Goal: Ask a question

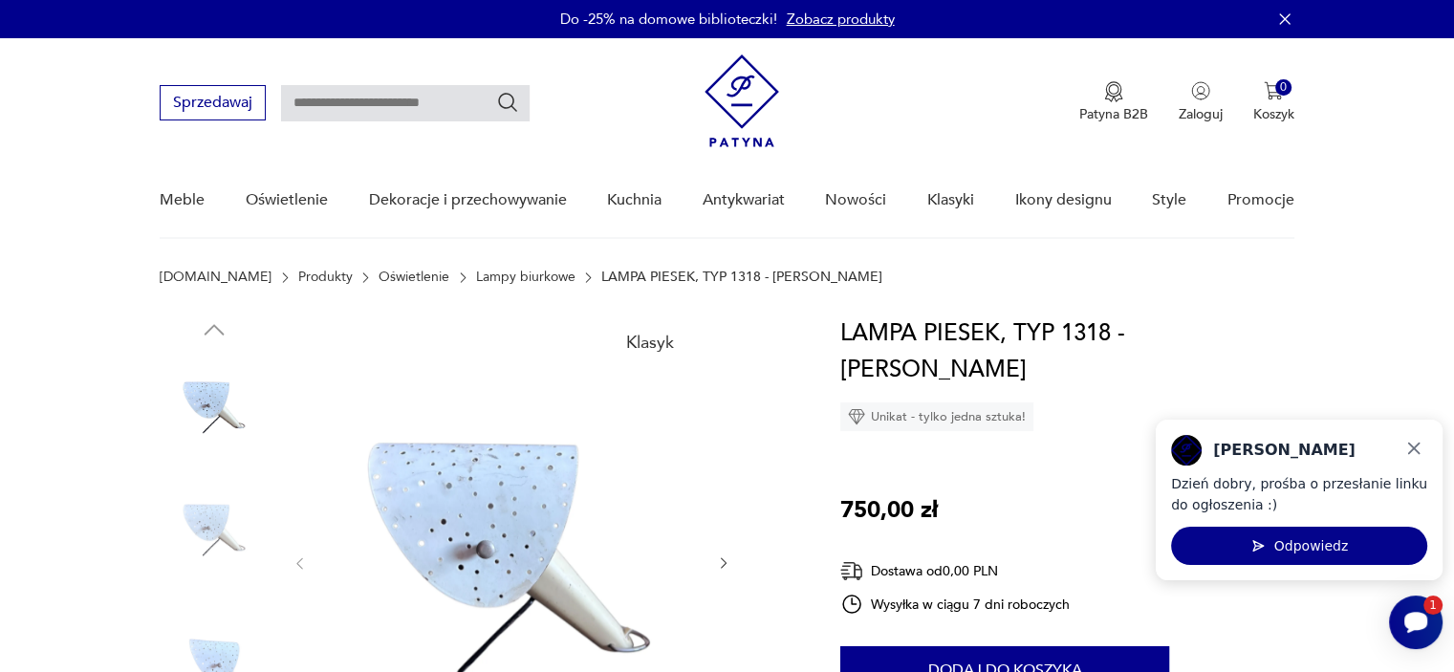
click at [724, 561] on icon "button" at bounding box center [724, 563] width 6 height 11
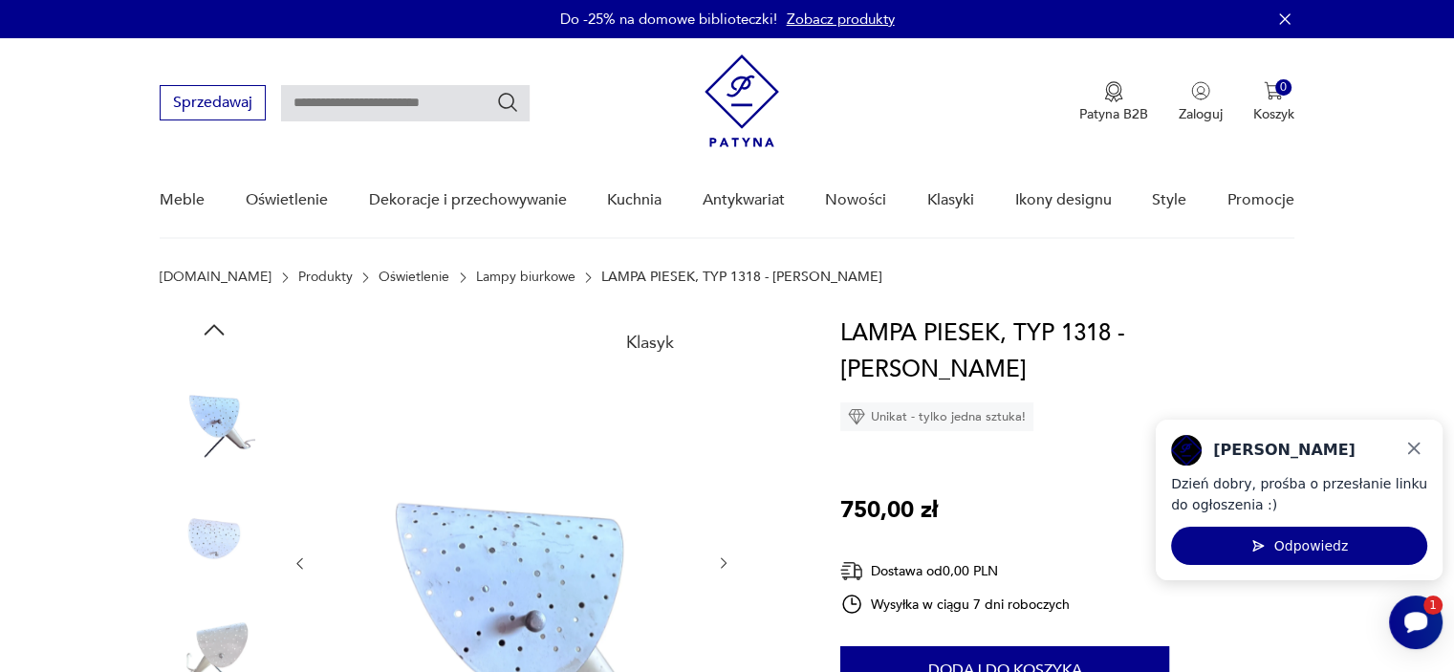
click at [724, 561] on icon "button" at bounding box center [724, 563] width 6 height 11
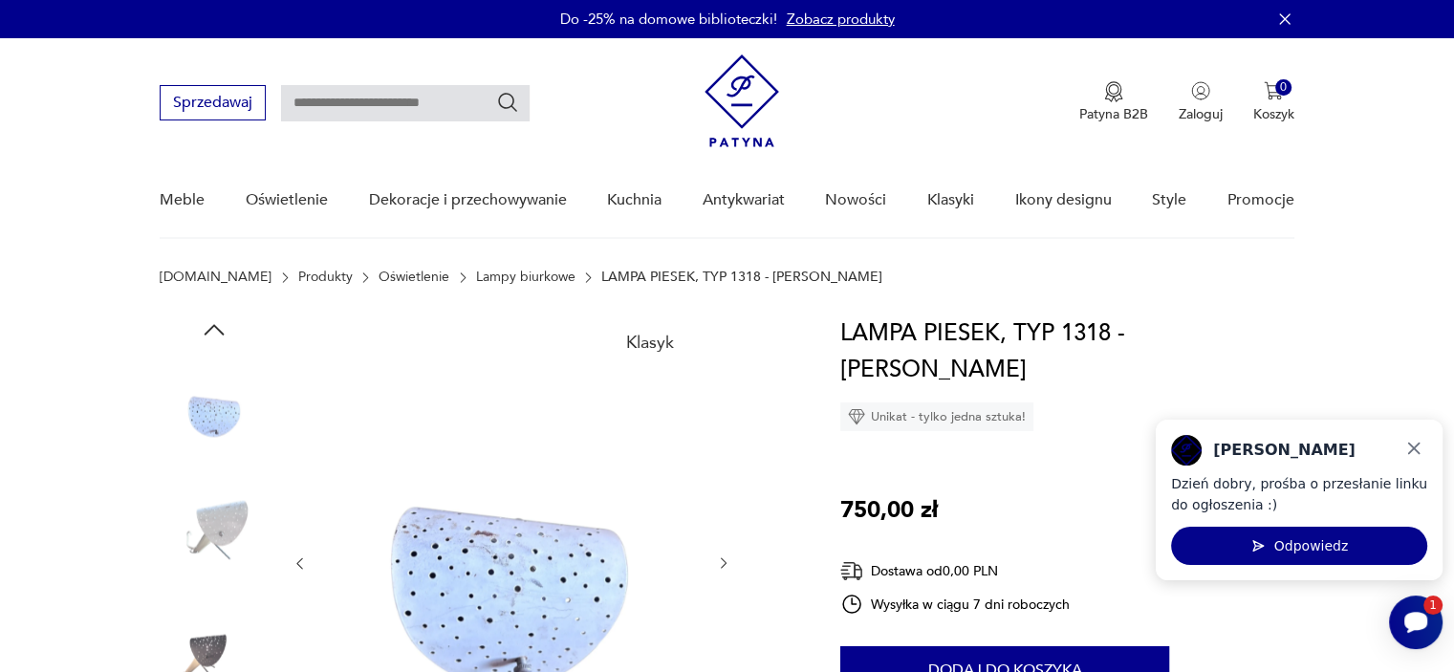
click at [723, 561] on icon "button" at bounding box center [724, 563] width 16 height 16
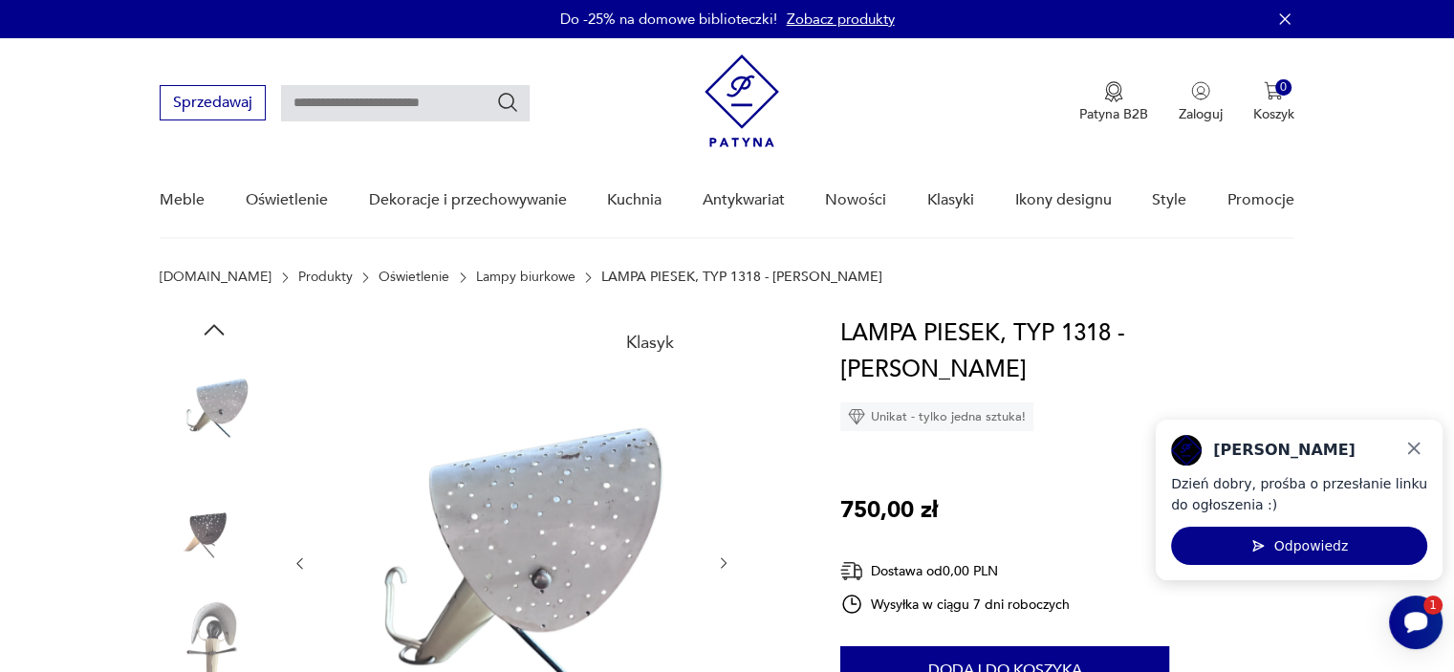
click at [724, 566] on icon "button" at bounding box center [724, 563] width 16 height 16
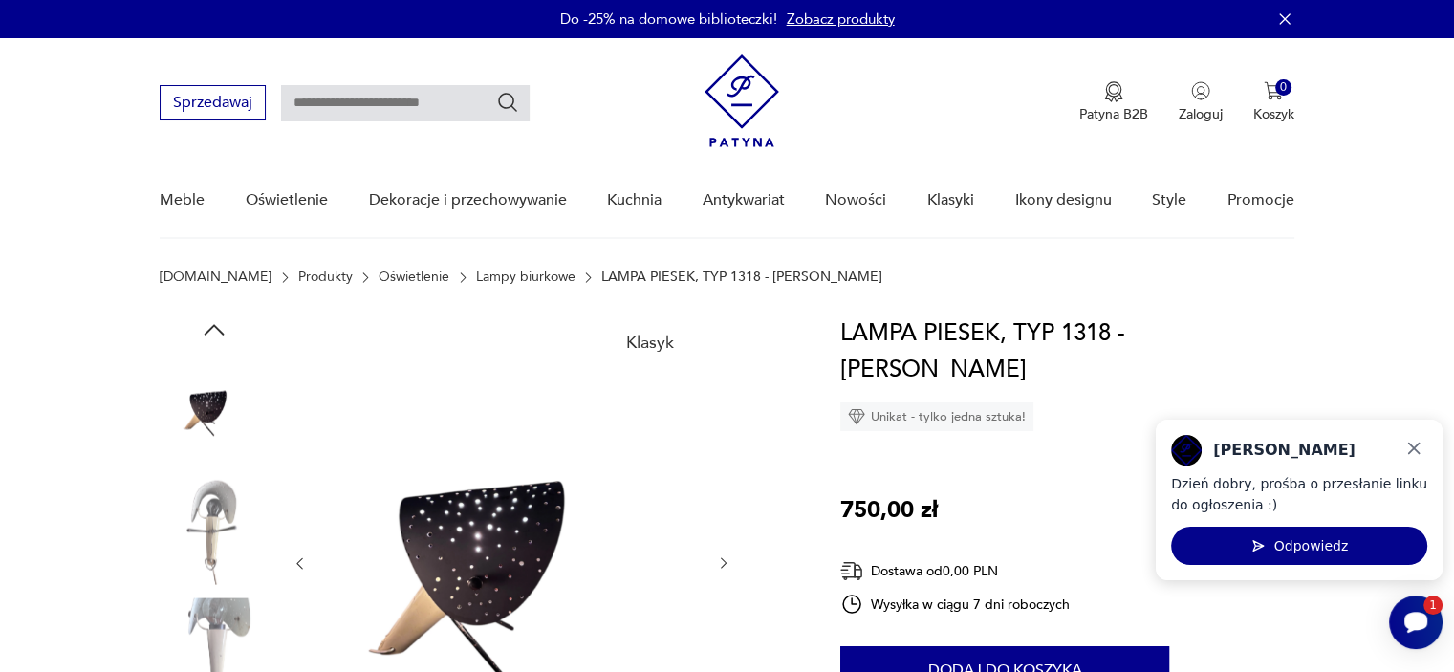
click at [724, 567] on icon "button" at bounding box center [724, 563] width 16 height 16
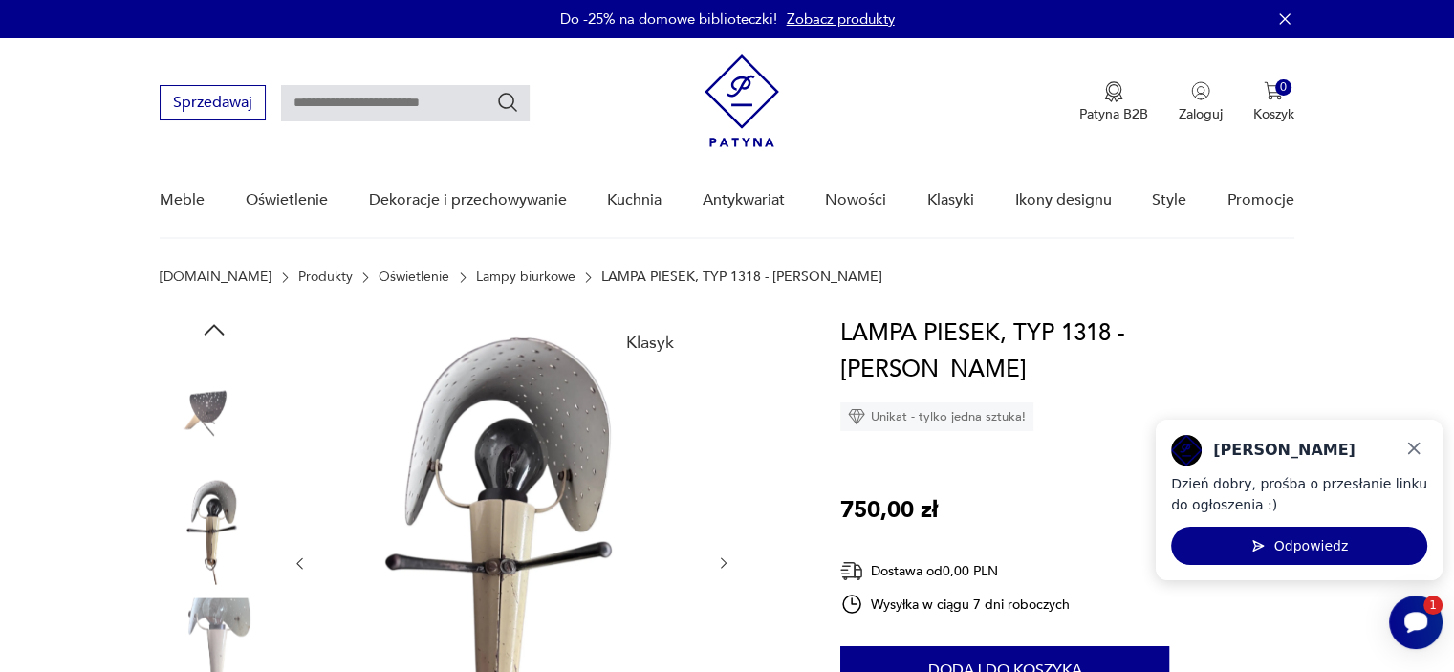
click at [724, 567] on icon "button" at bounding box center [724, 563] width 16 height 16
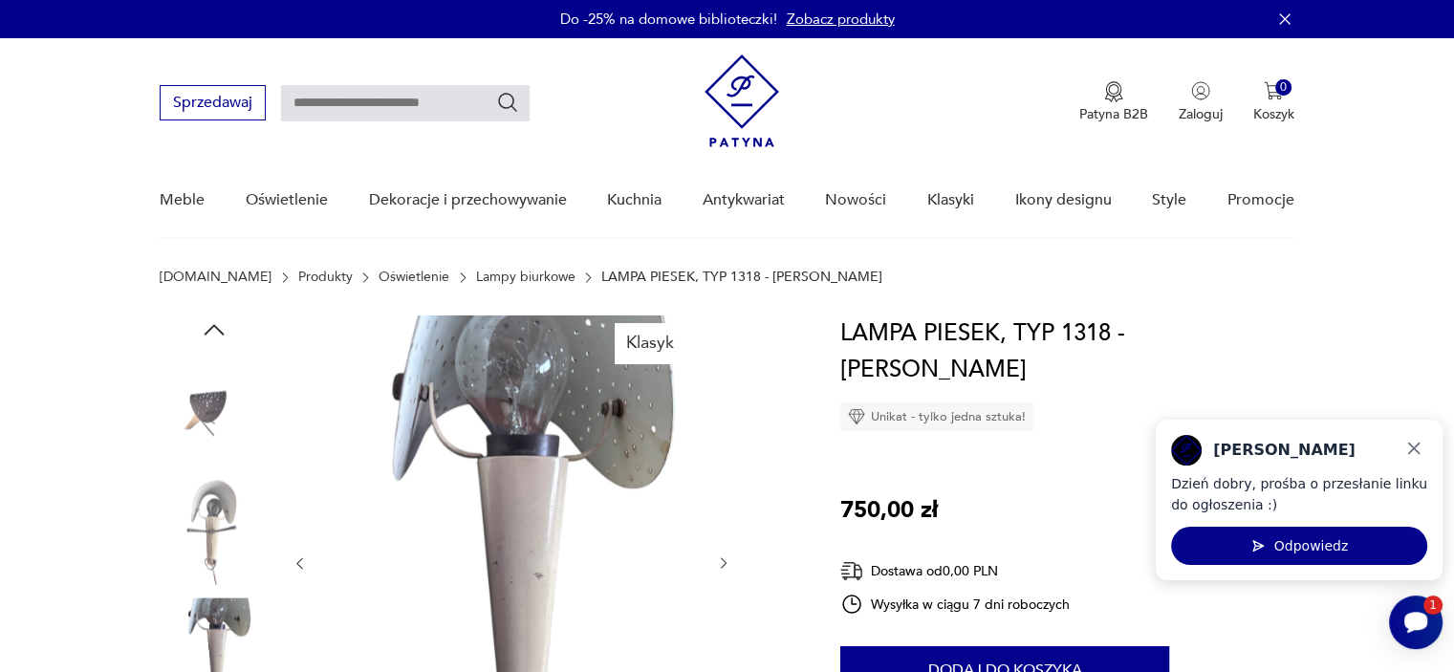
click at [724, 567] on icon "button" at bounding box center [724, 563] width 16 height 16
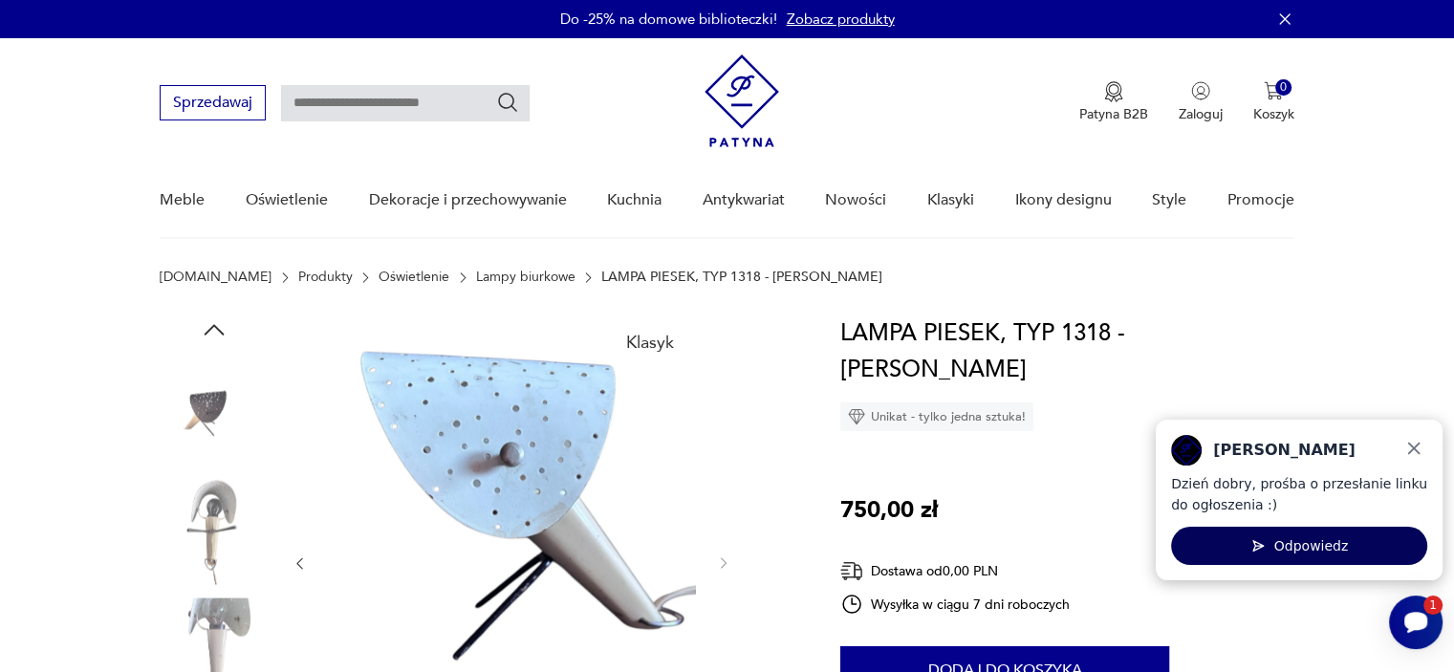
click at [1332, 549] on button "Odpowiedz" at bounding box center [1299, 546] width 256 height 38
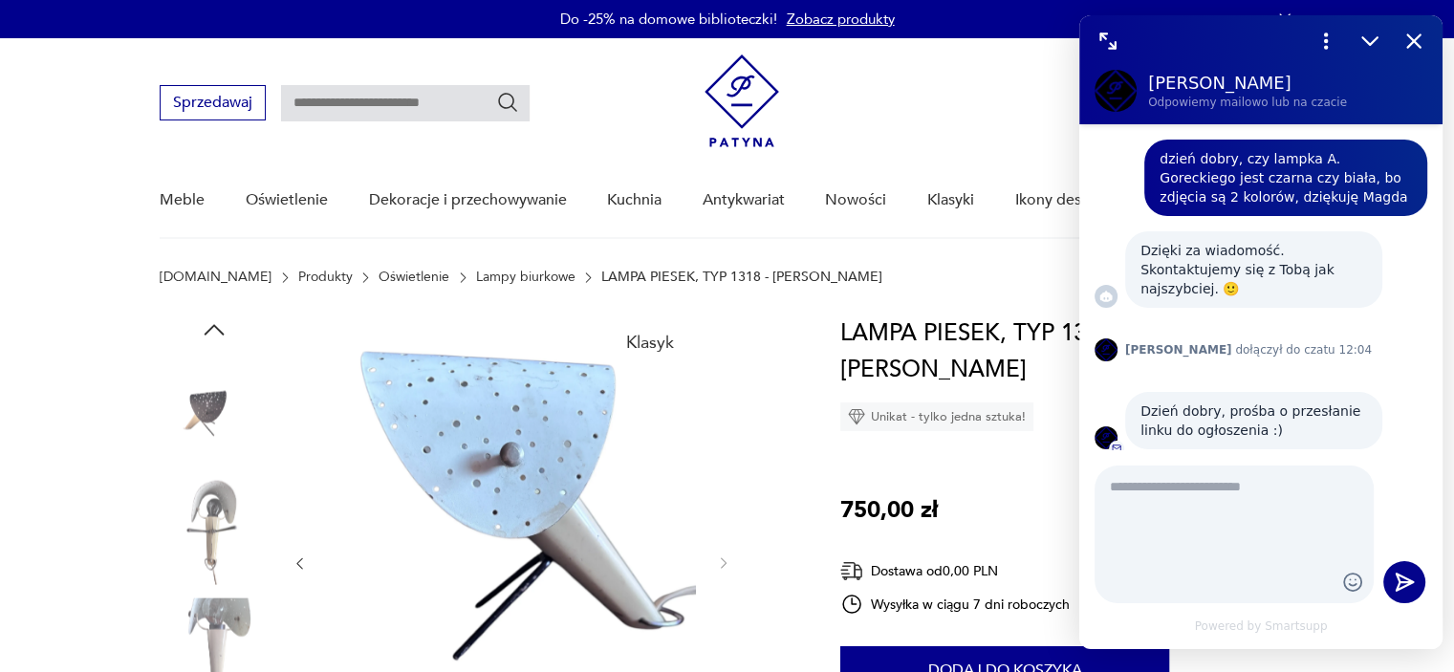
type textarea "**********"
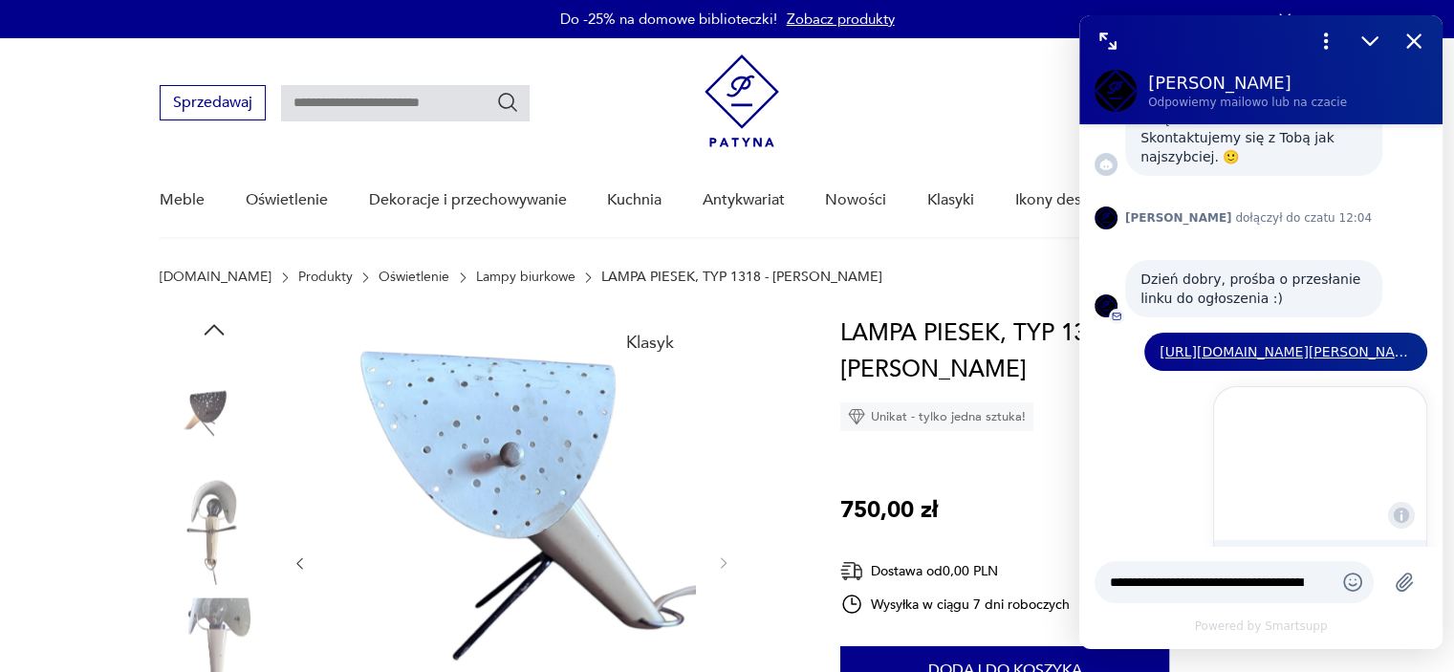
scroll to position [264, 0]
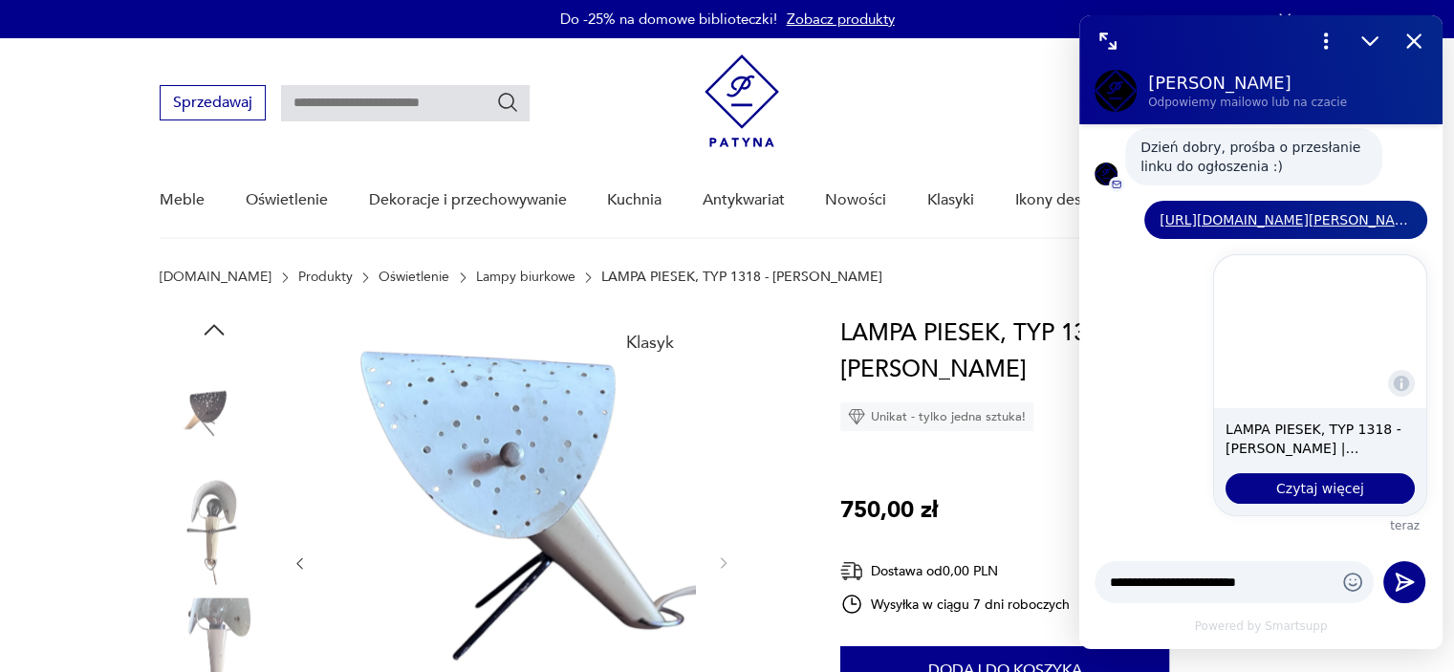
type textarea "**********"
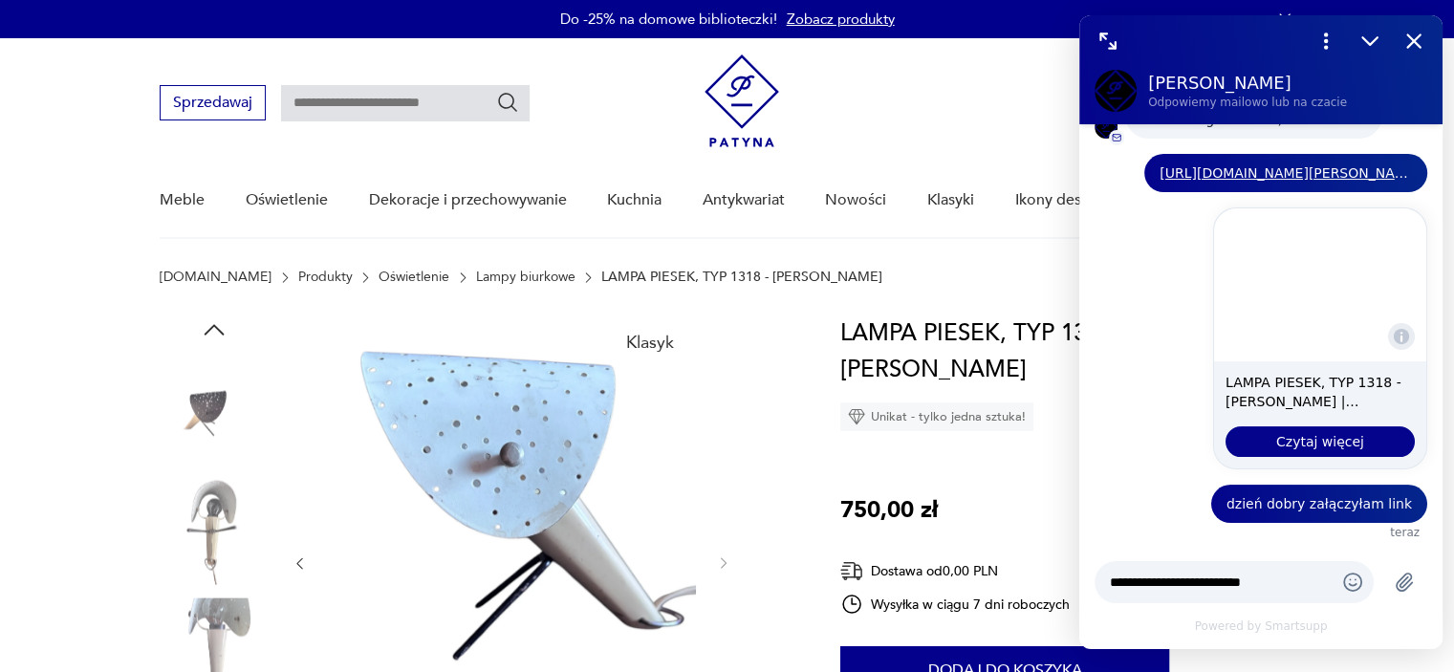
scroll to position [317, 0]
